Goal: Task Accomplishment & Management: Manage account settings

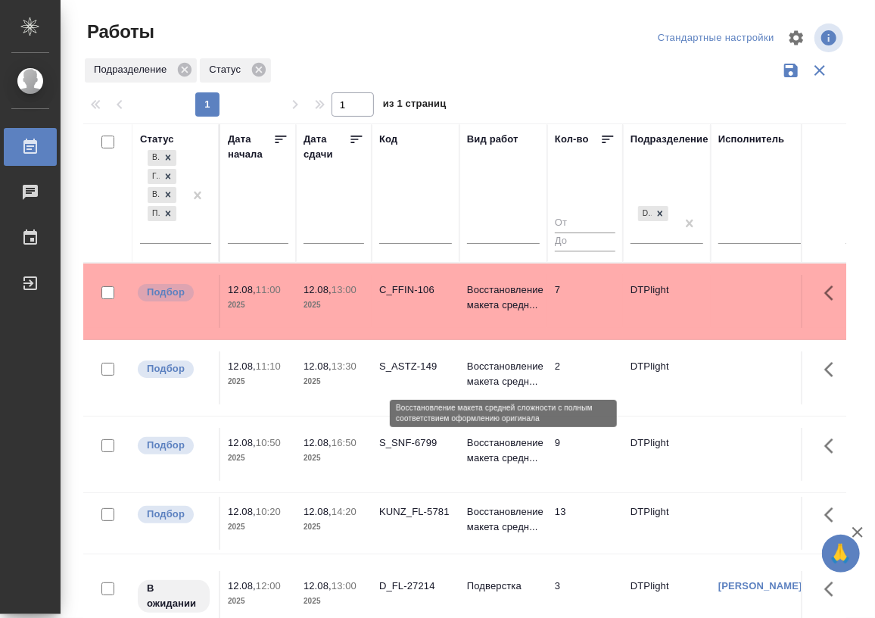
click at [493, 374] on p "Восстановление макета средн..." at bounding box center [503, 374] width 73 height 30
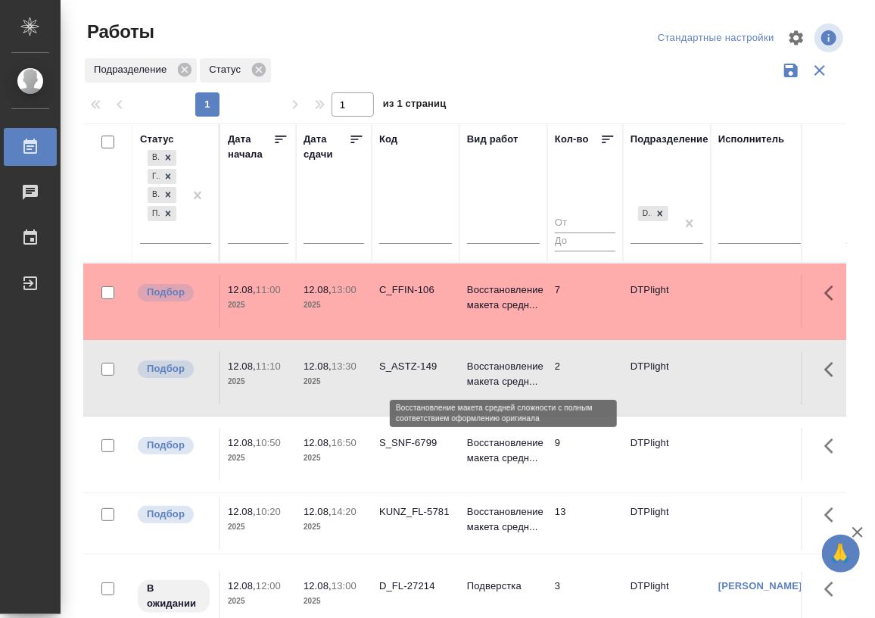
click at [493, 374] on p "Восстановление макета средн..." at bounding box center [503, 374] width 73 height 30
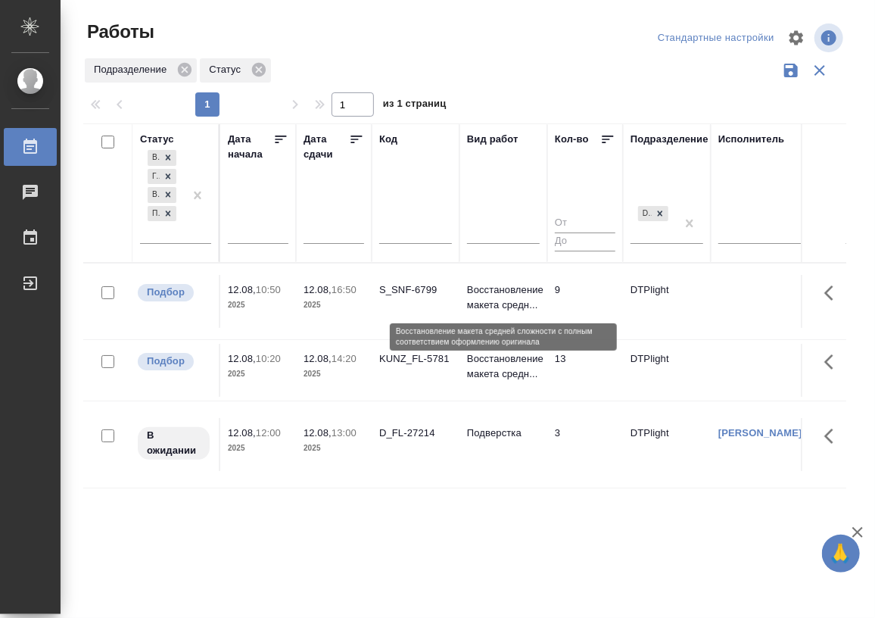
click at [496, 292] on p "Восстановление макета средн..." at bounding box center [503, 297] width 73 height 30
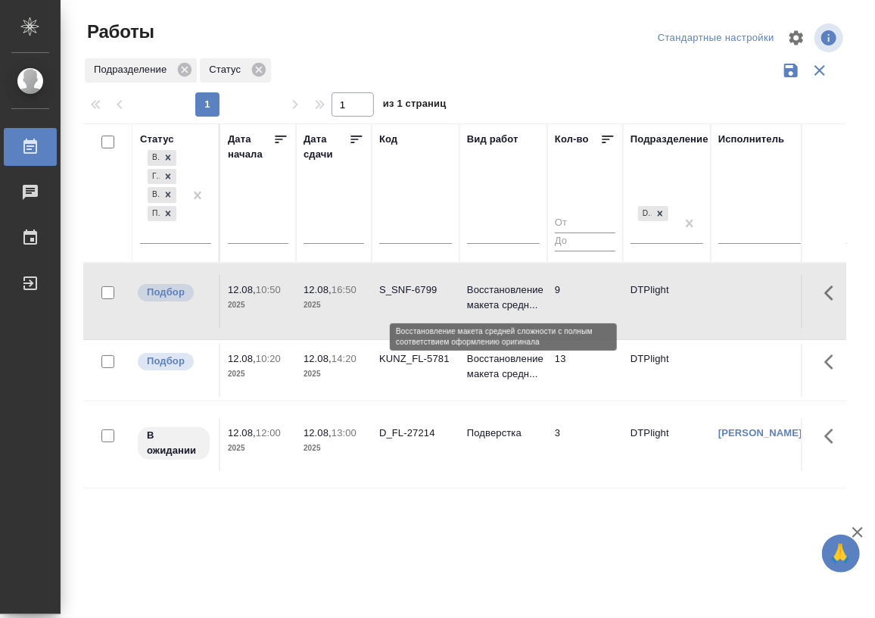
click at [496, 292] on p "Восстановление макета средн..." at bounding box center [503, 297] width 73 height 30
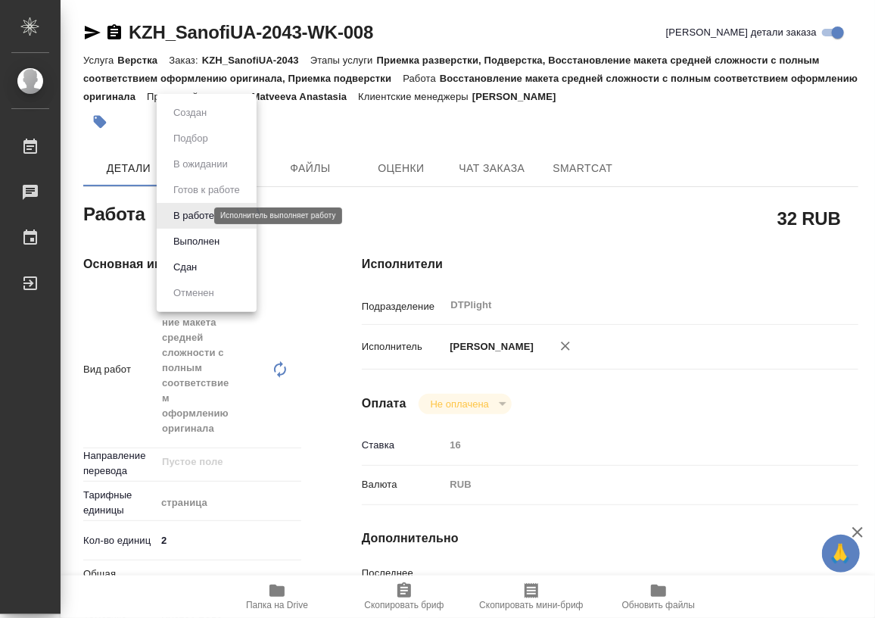
drag, startPoint x: 199, startPoint y: 210, endPoint x: 692, endPoint y: 304, distance: 501.7
click at [690, 304] on div at bounding box center [437, 309] width 875 height 618
click at [207, 215] on body "🙏 .cls-1 fill:#fff; AWATERA Работы 0 Чаты График Выйти KZH_SanofiUA-2043-WK-008…" at bounding box center [437, 309] width 875 height 618
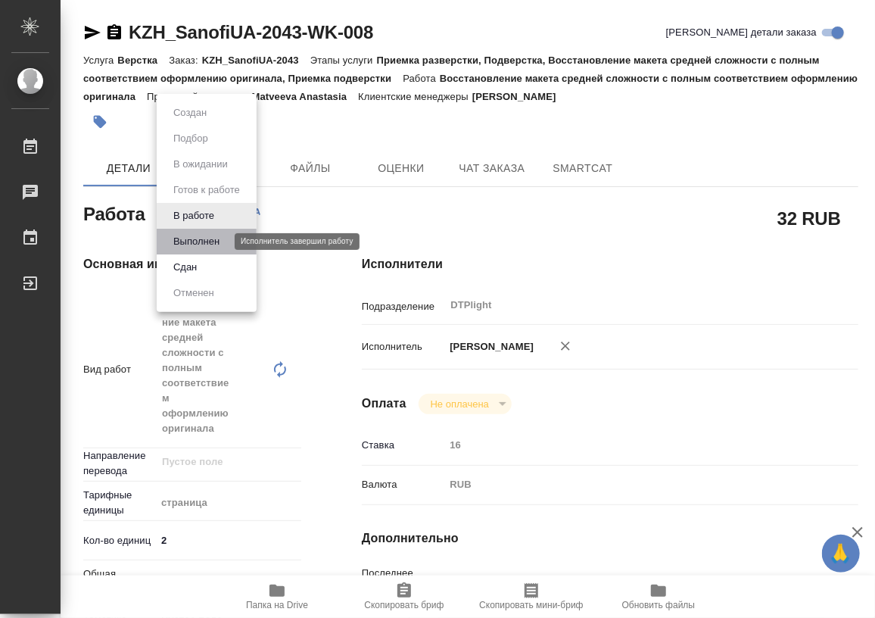
click at [198, 236] on button "Выполнен" at bounding box center [196, 241] width 55 height 17
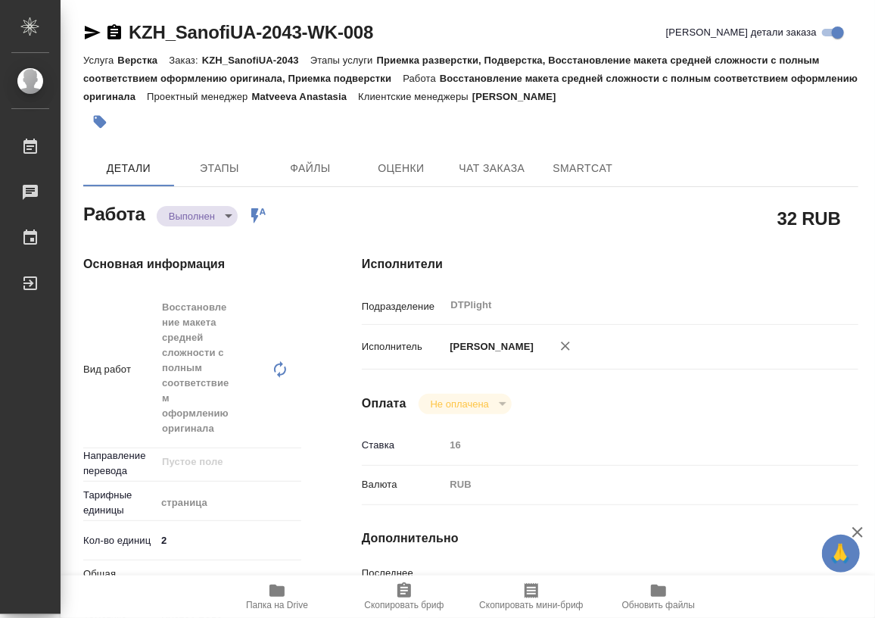
type textarea "x"
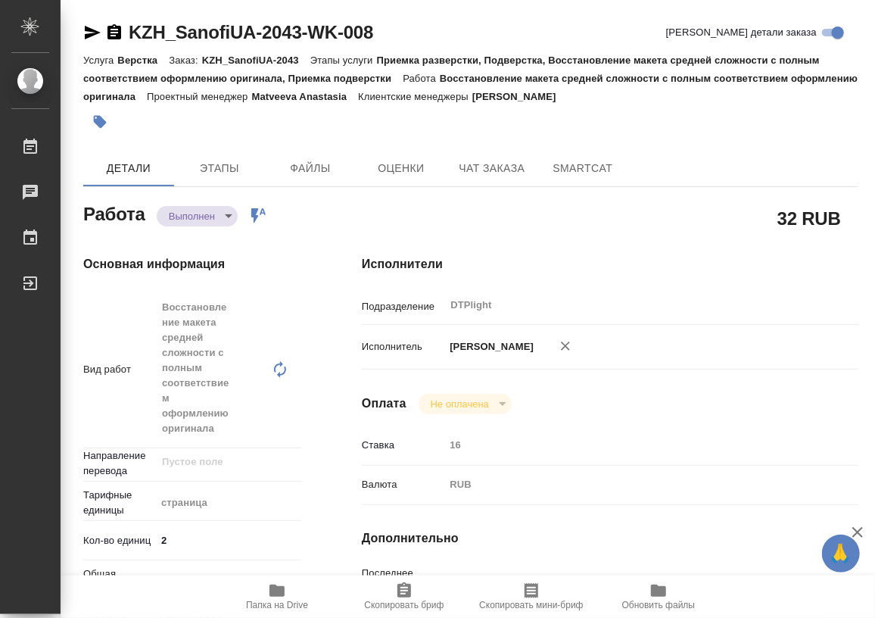
type textarea "x"
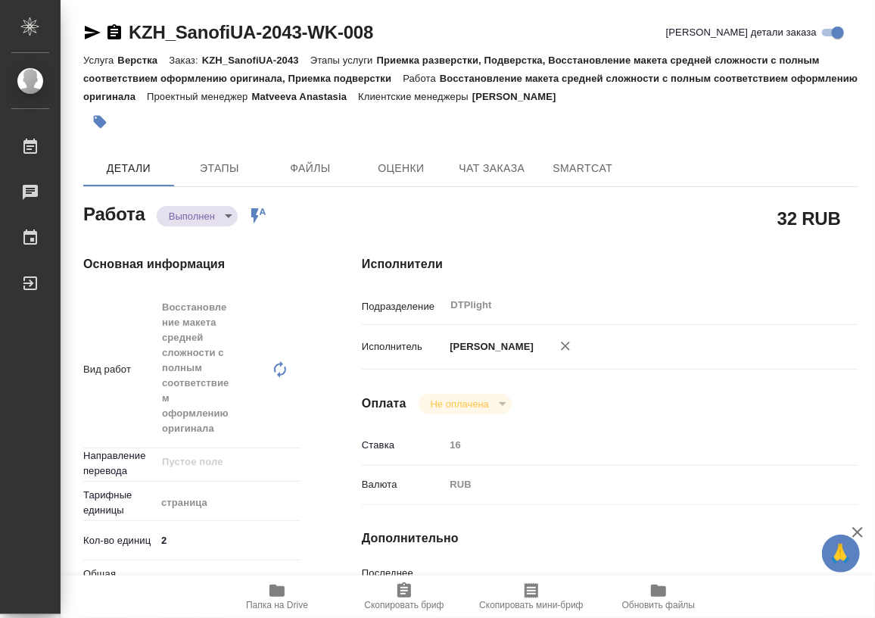
type textarea "x"
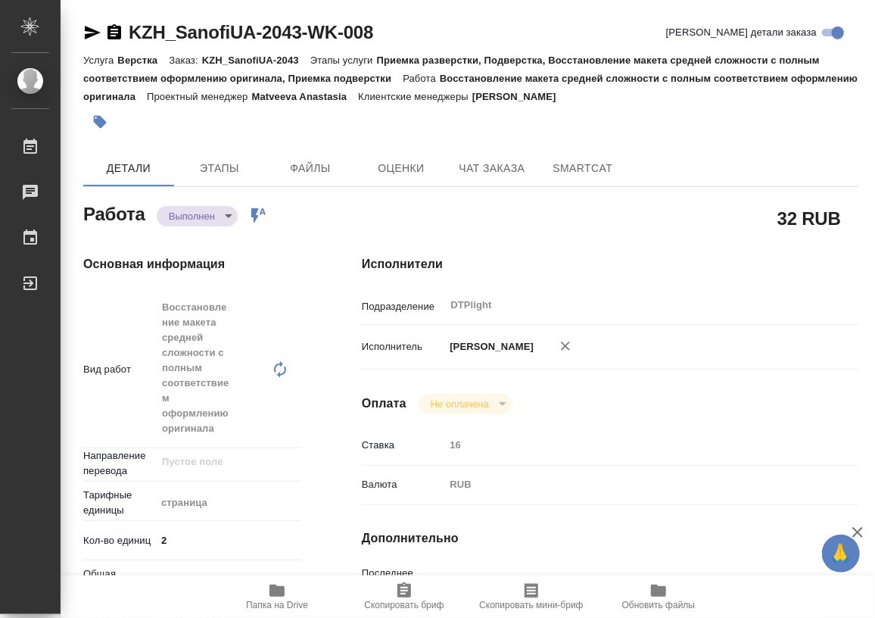
type textarea "x"
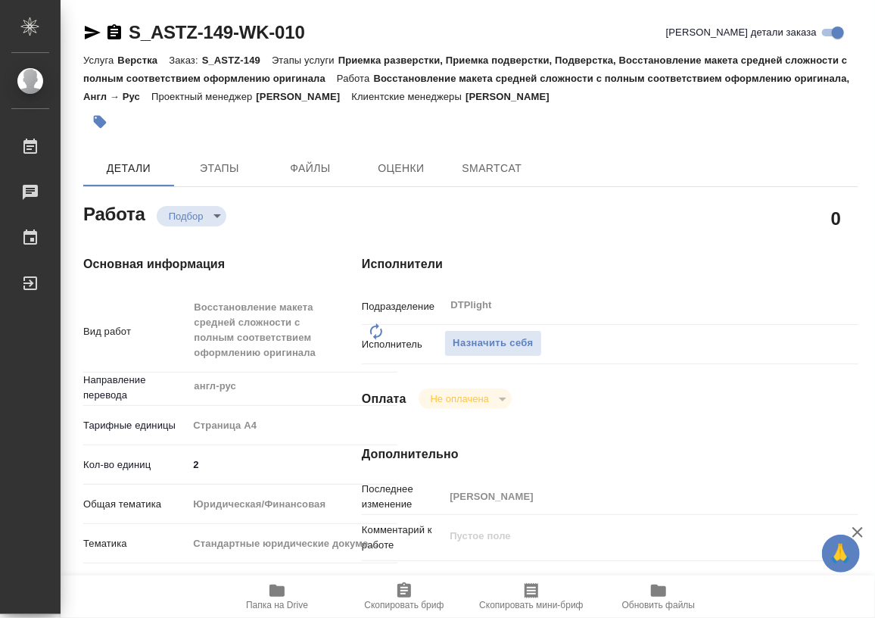
type textarea "x"
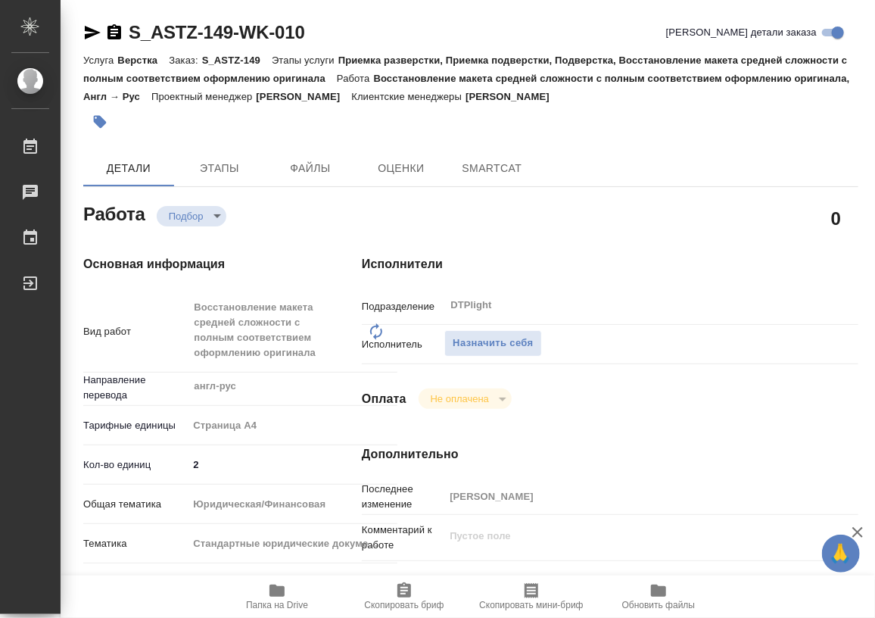
type textarea "x"
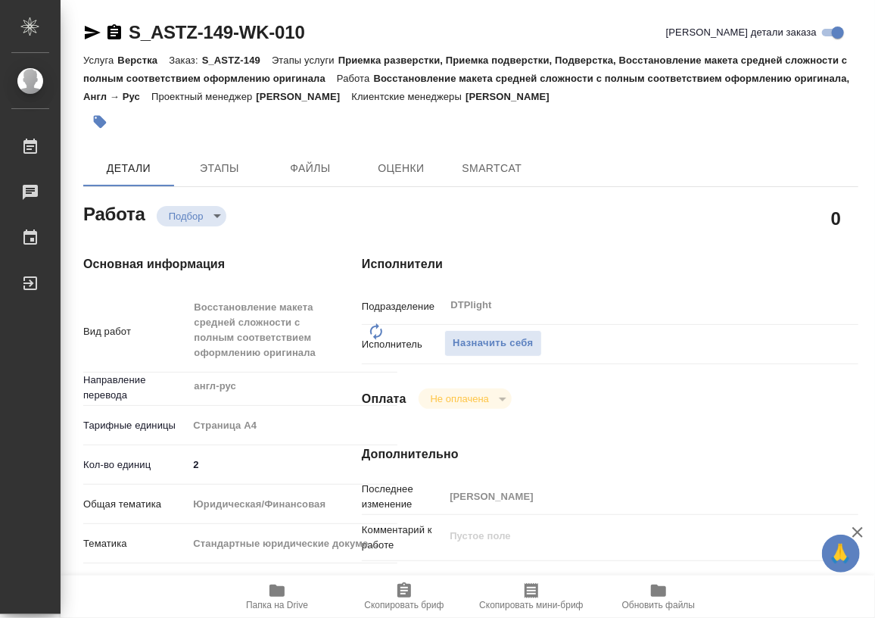
type textarea "x"
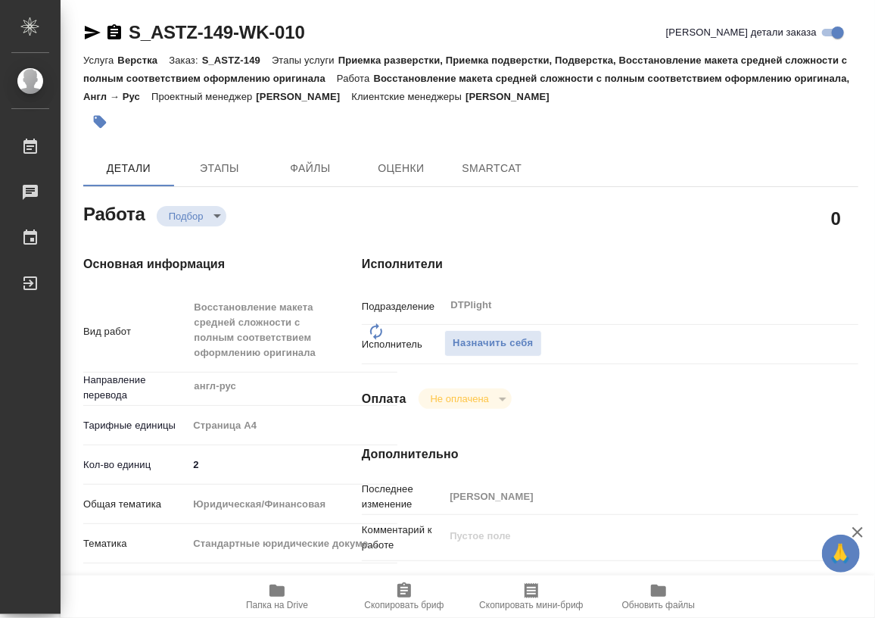
type textarea "x"
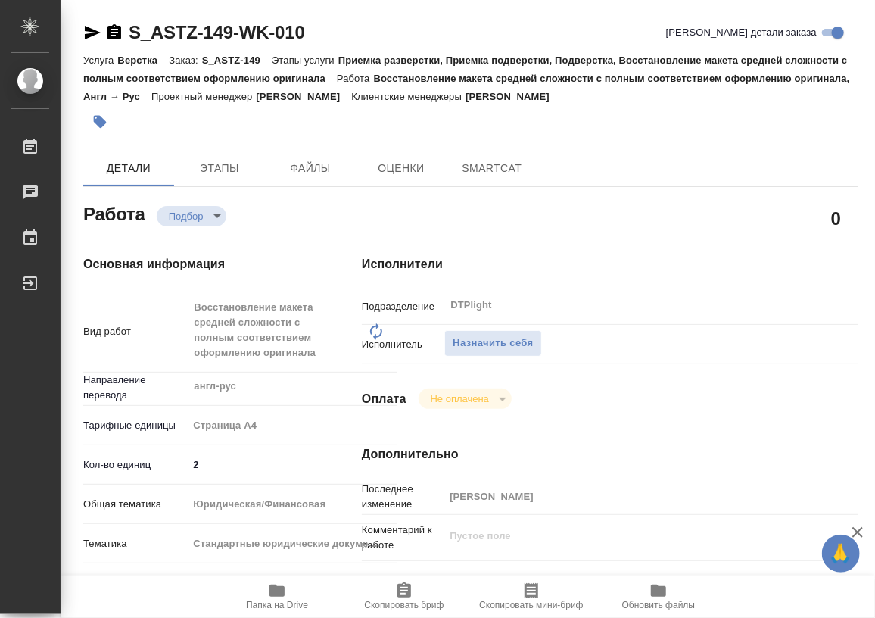
type textarea "x"
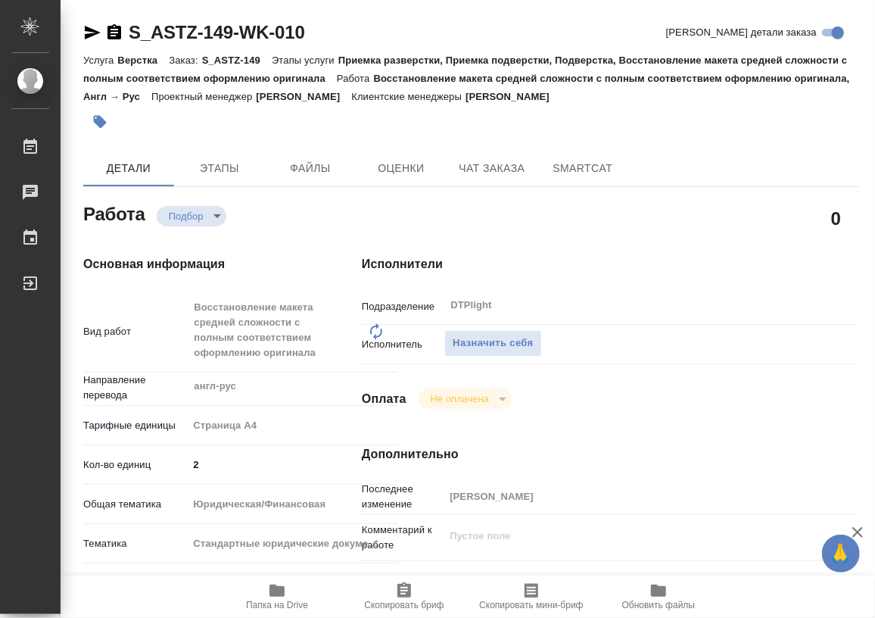
type textarea "x"
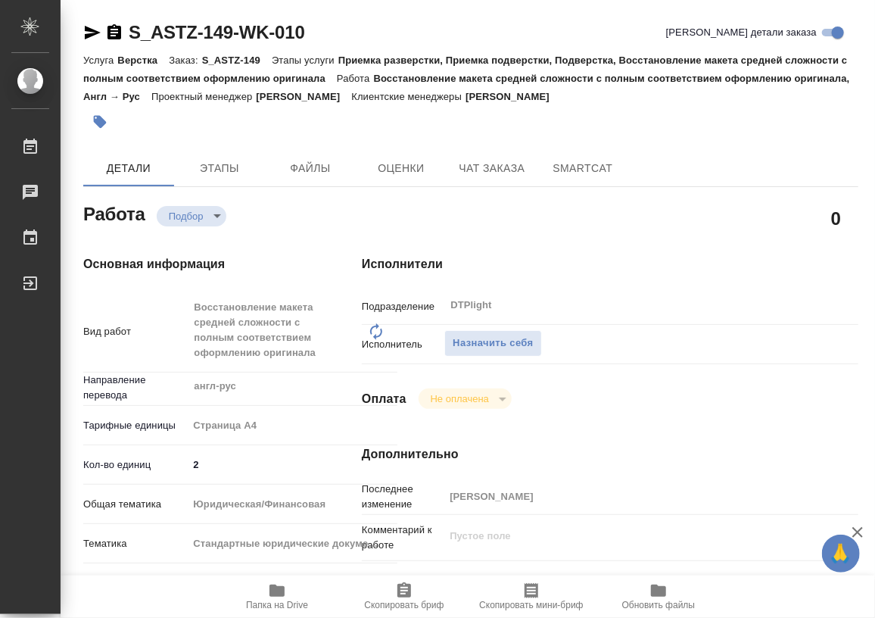
type textarea "x"
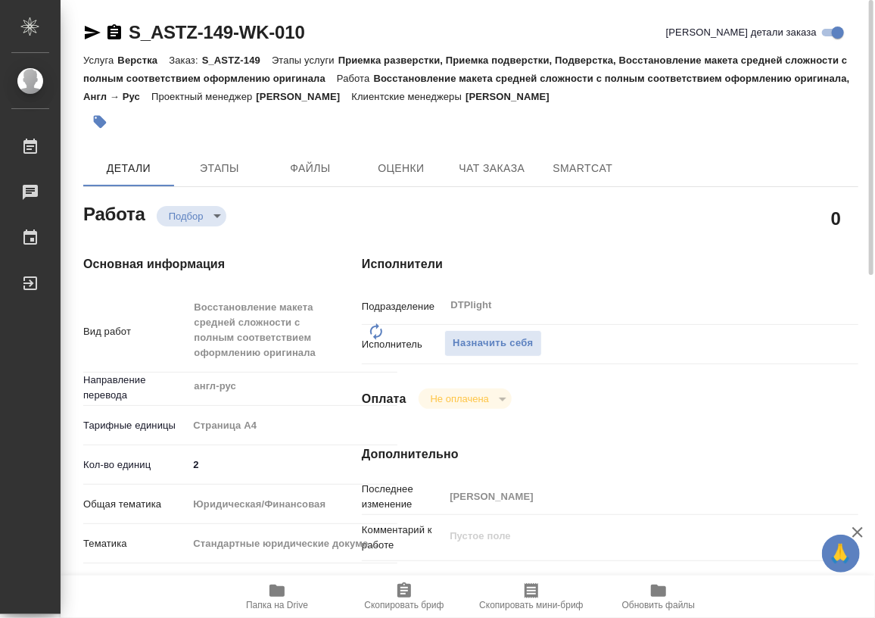
click at [276, 584] on icon "button" at bounding box center [277, 590] width 18 height 18
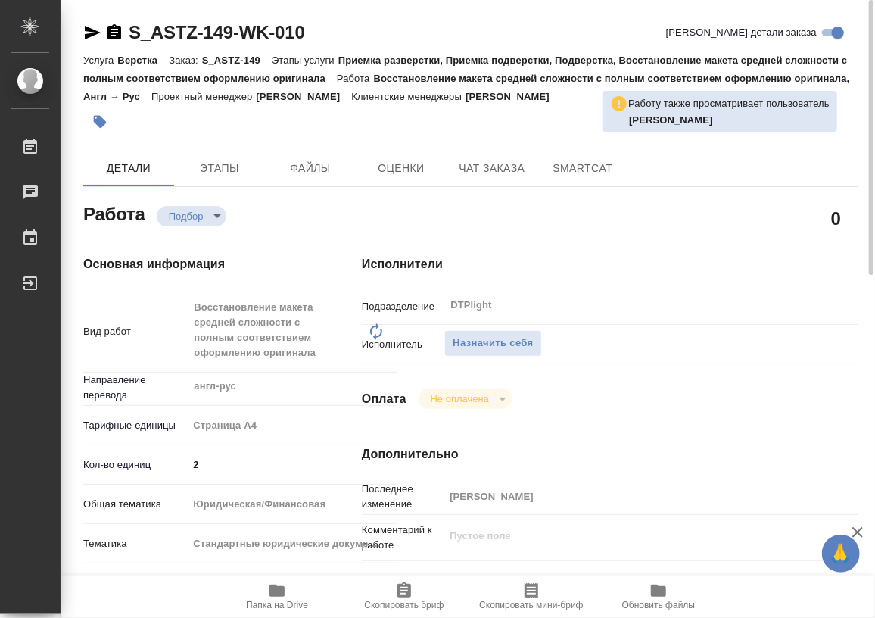
type textarea "x"
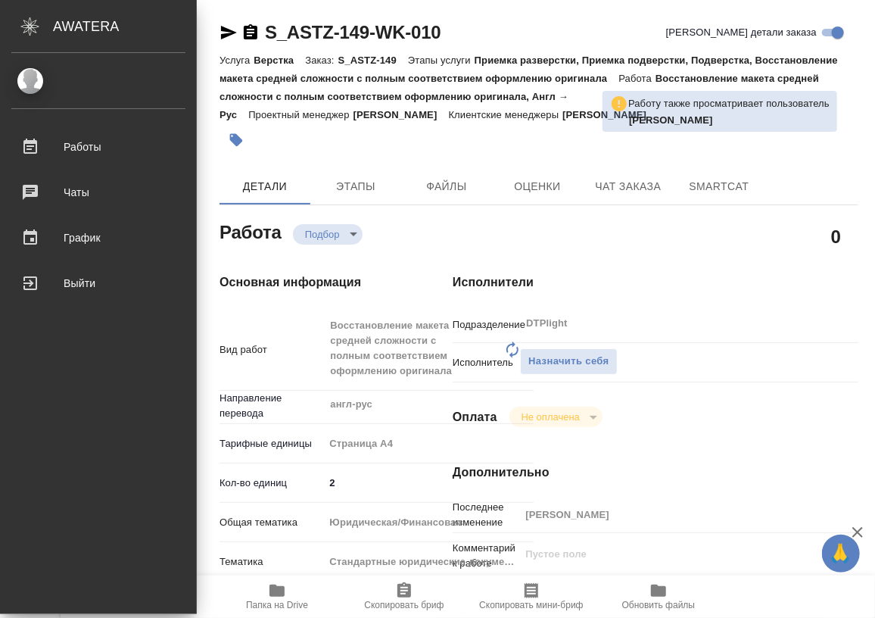
type textarea "x"
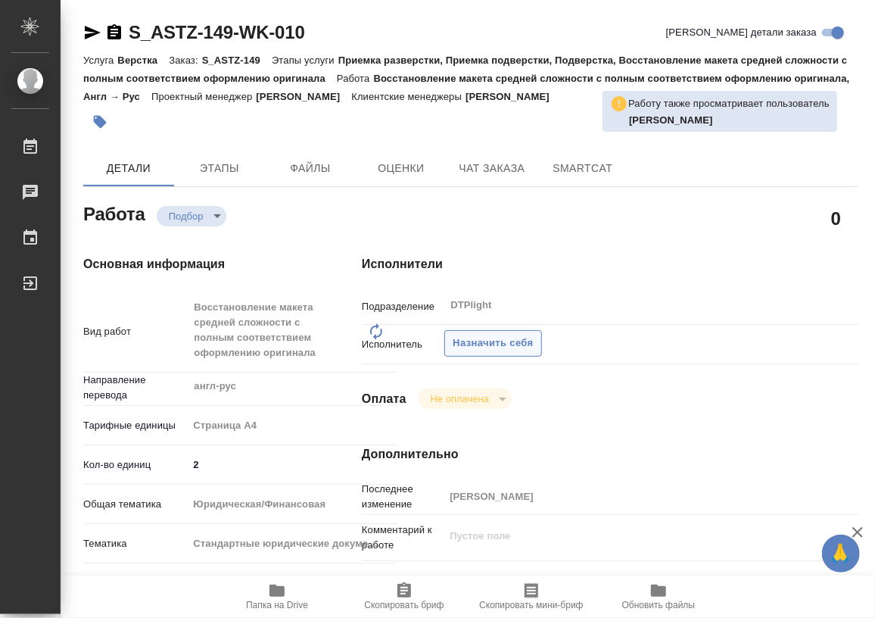
click at [514, 337] on span "Назначить себя" at bounding box center [493, 343] width 80 height 17
type textarea "x"
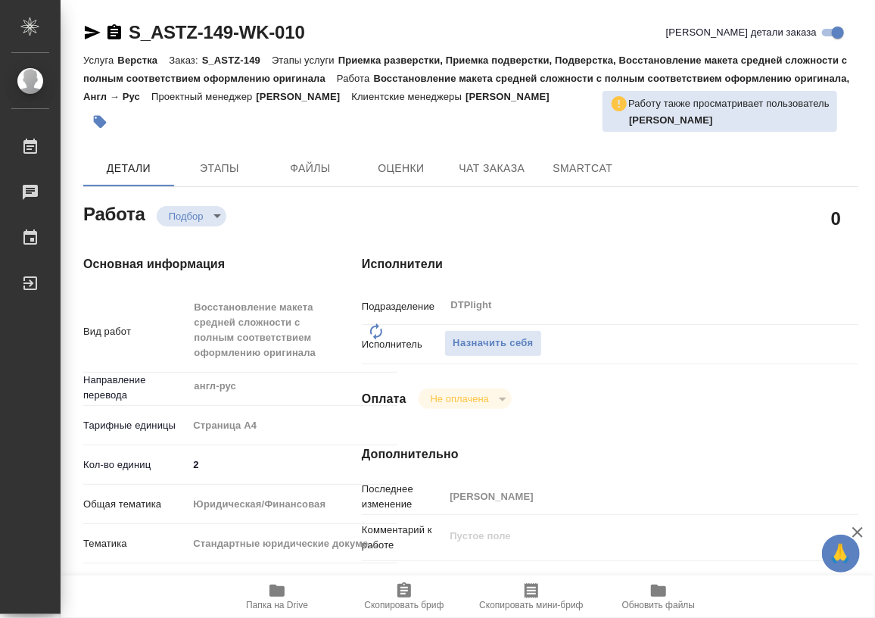
type textarea "x"
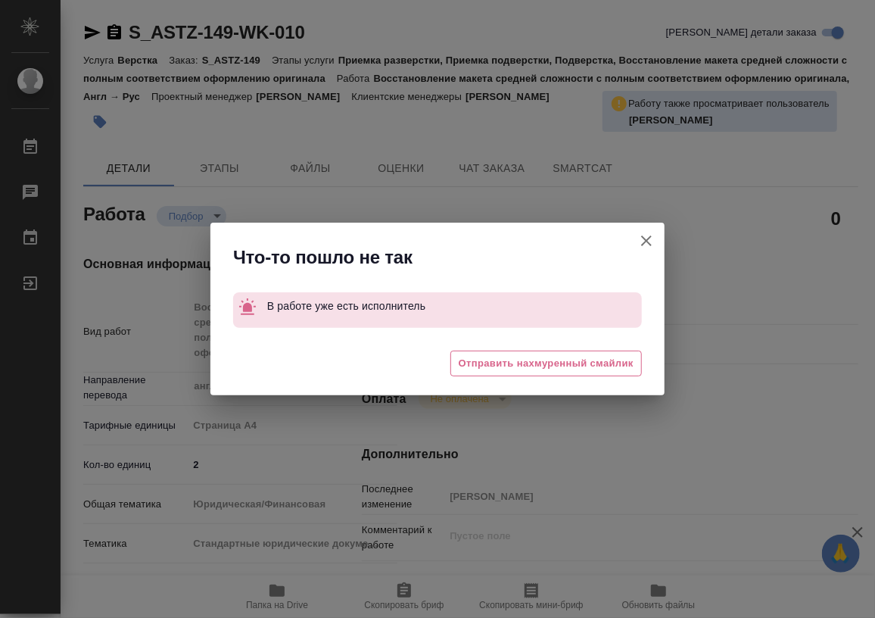
click at [643, 238] on icon "button" at bounding box center [646, 240] width 11 height 11
type textarea "x"
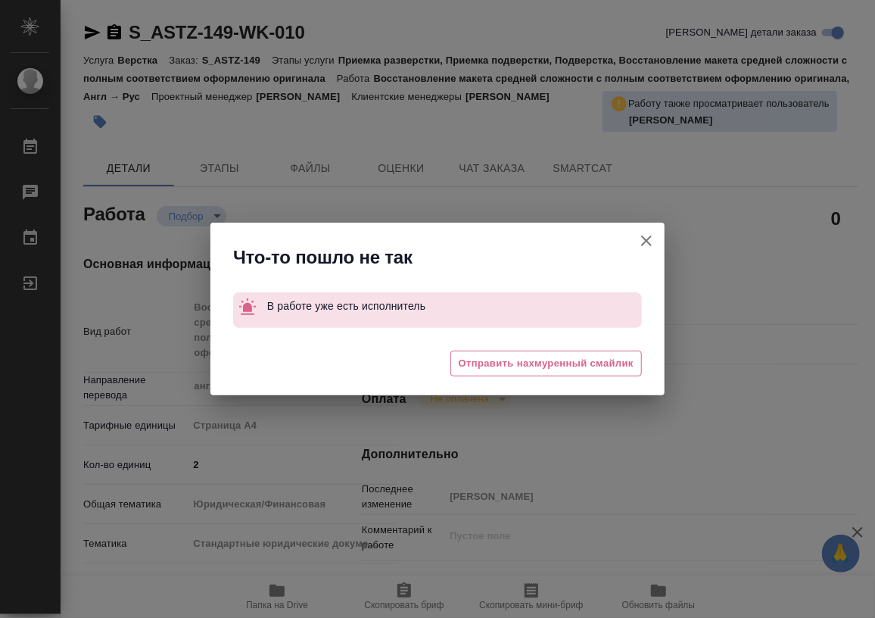
type textarea "x"
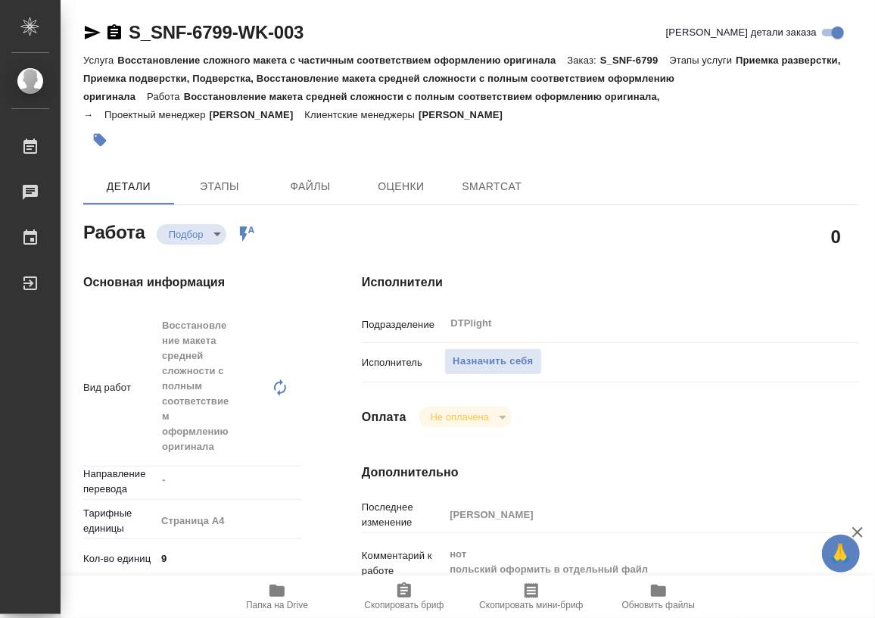
type textarea "x"
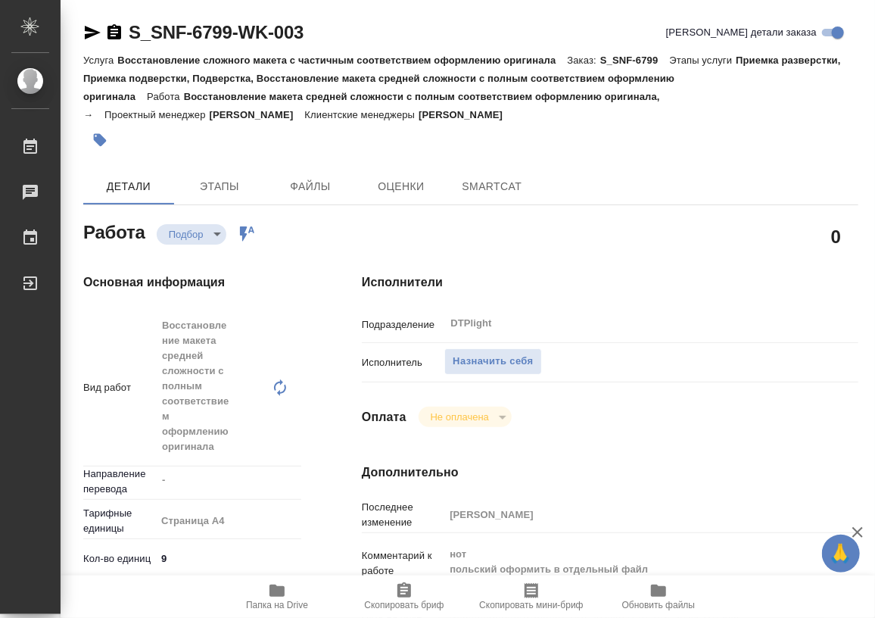
type textarea "x"
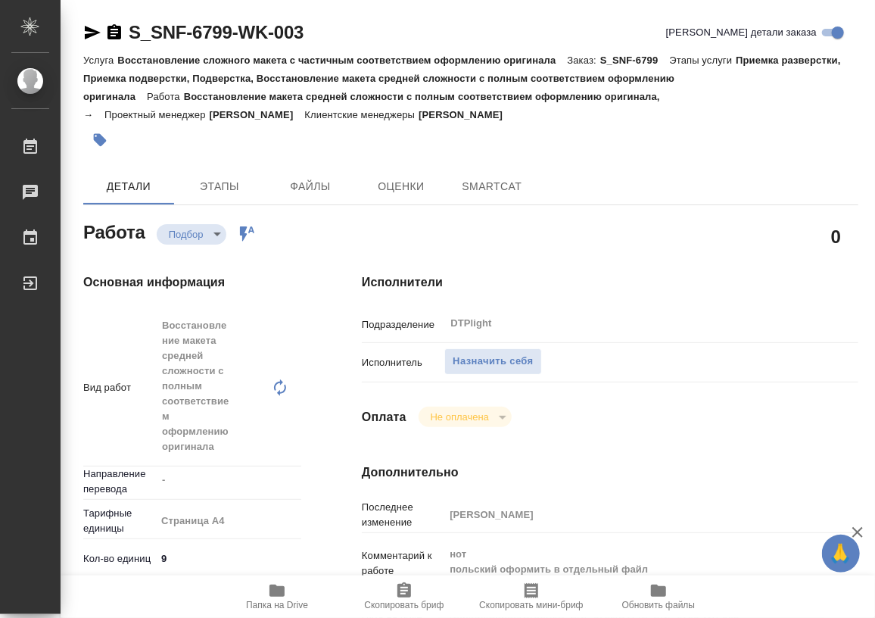
type textarea "x"
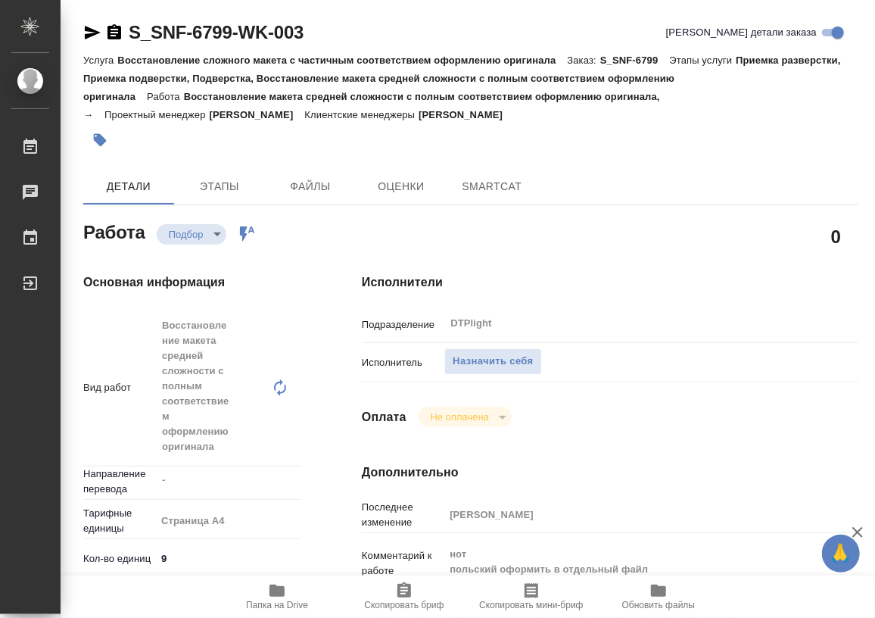
type textarea "x"
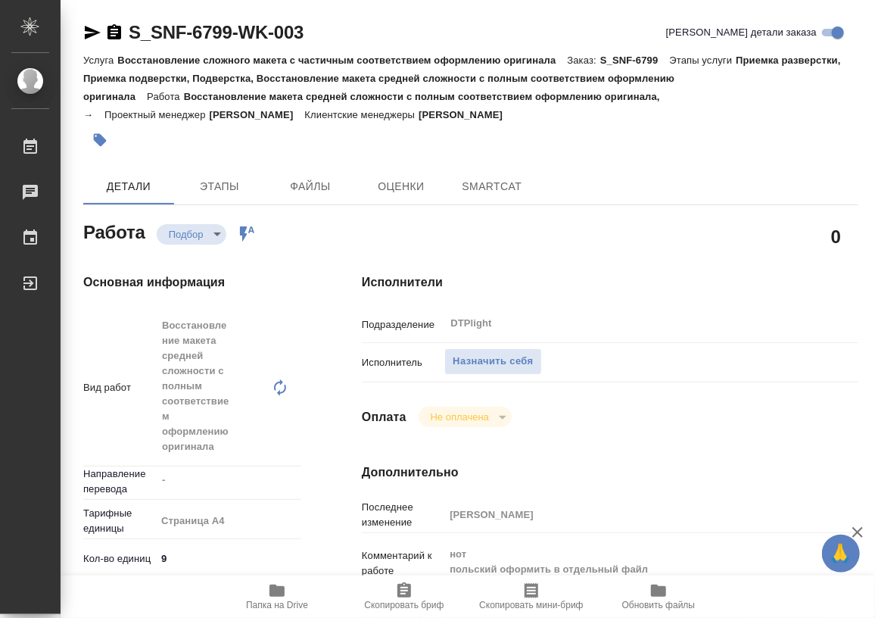
type textarea "x"
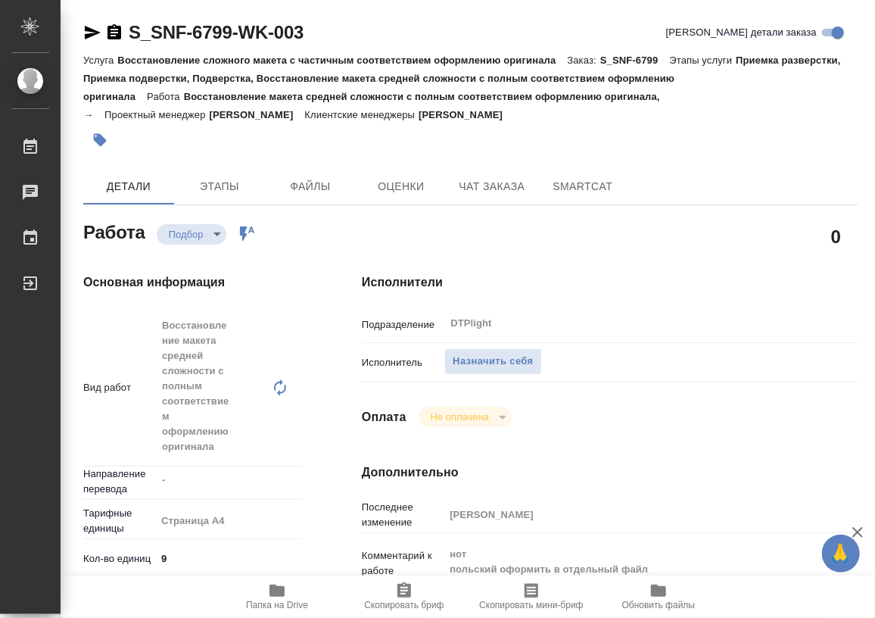
type textarea "x"
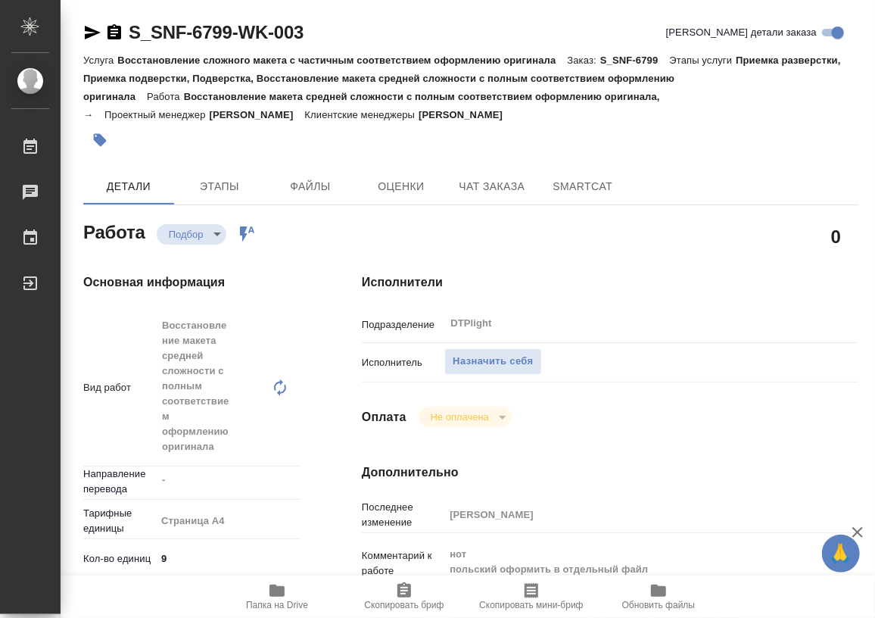
type textarea "x"
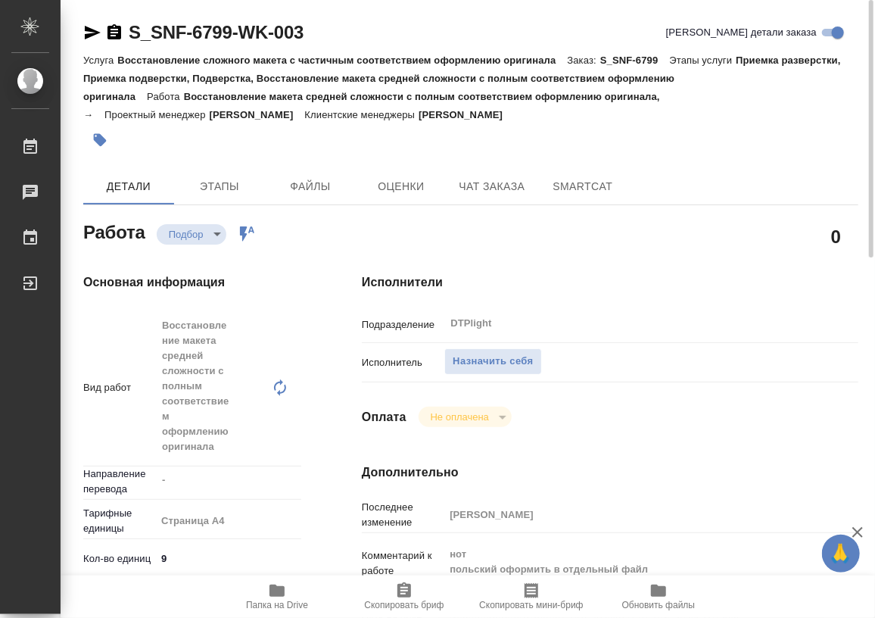
click at [275, 595] on icon "button" at bounding box center [277, 590] width 15 height 12
